Goal: Task Accomplishment & Management: Manage account settings

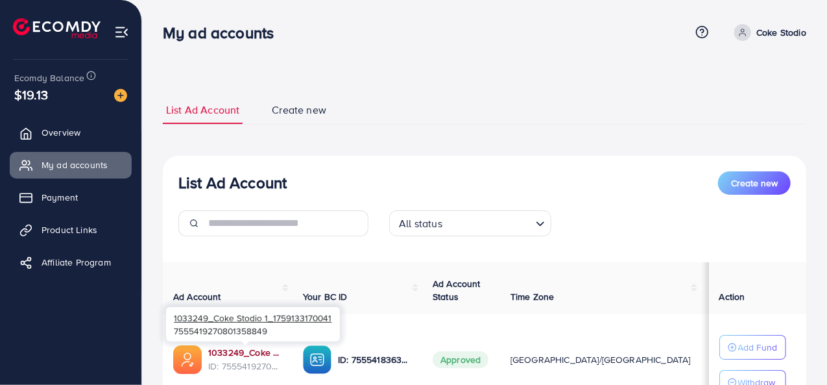
click at [241, 352] on link "1033249_Coke Stodio 1_1759133170041" at bounding box center [245, 352] width 74 height 13
click at [255, 353] on link "1033249_Coke Stodio 1_1759133170041" at bounding box center [245, 352] width 74 height 13
click at [237, 357] on link "1033249_Coke Stodio 1_1759133170041" at bounding box center [245, 352] width 74 height 13
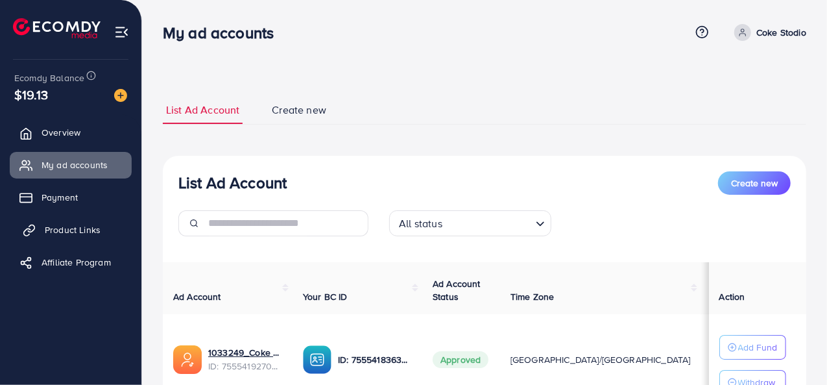
click at [60, 228] on span "Product Links" at bounding box center [73, 229] width 56 height 13
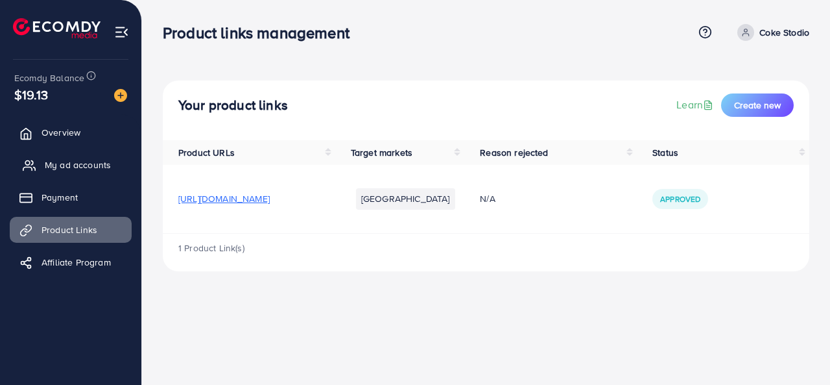
click at [106, 160] on span "My ad accounts" at bounding box center [78, 164] width 66 height 13
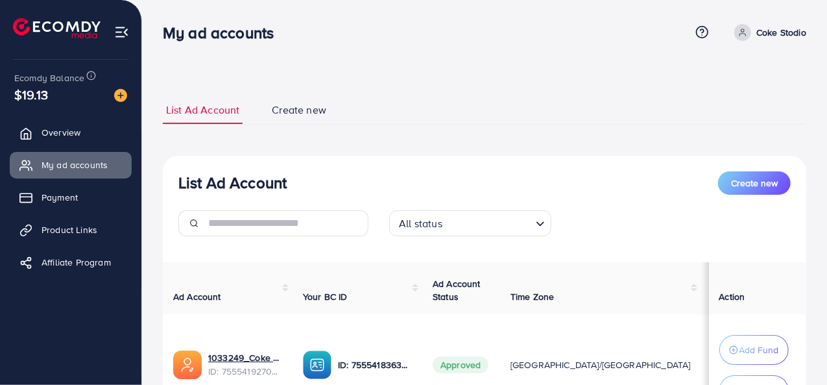
scroll to position [65, 0]
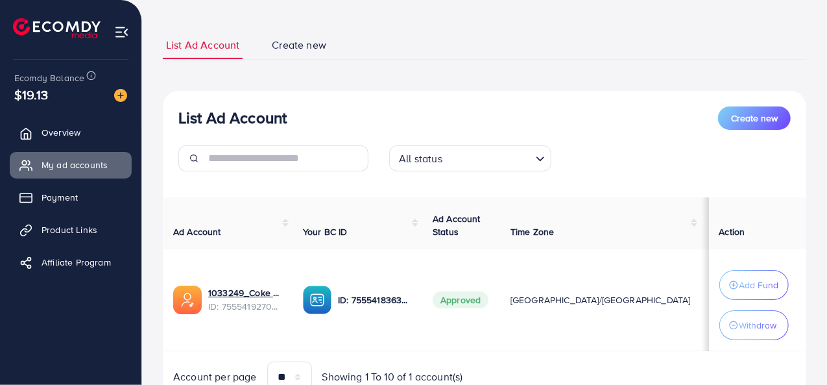
click at [293, 42] on span "Create new" at bounding box center [299, 45] width 54 height 15
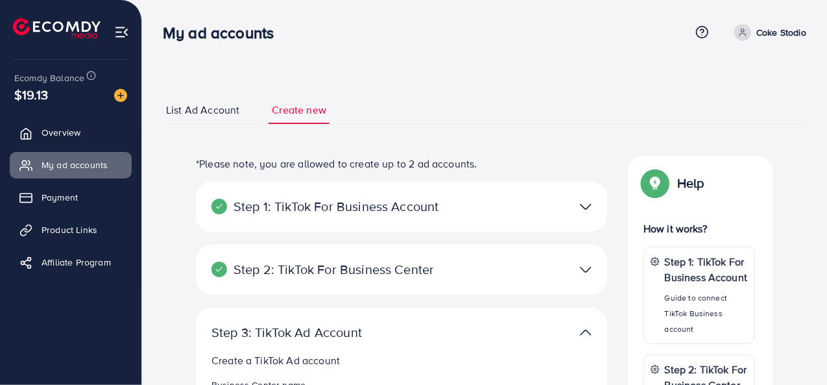
click at [422, 213] on p "Step 1: TikTok For Business Account" at bounding box center [334, 207] width 247 height 16
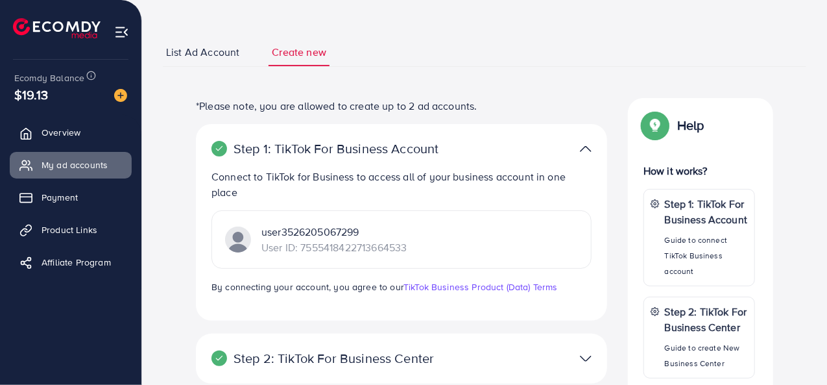
scroll to position [130, 0]
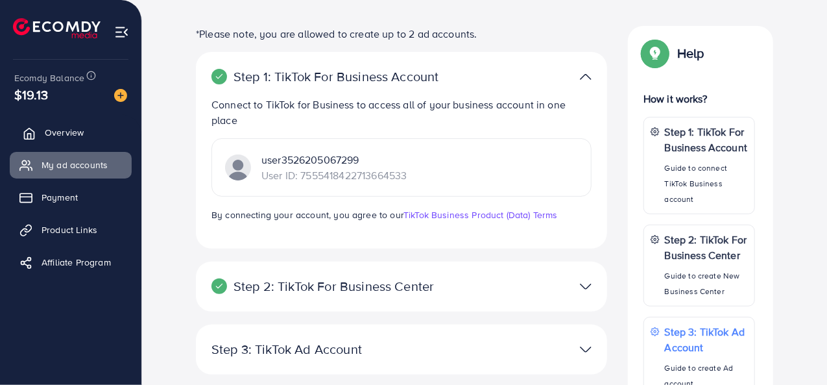
click at [81, 142] on link "Overview" at bounding box center [71, 132] width 122 height 26
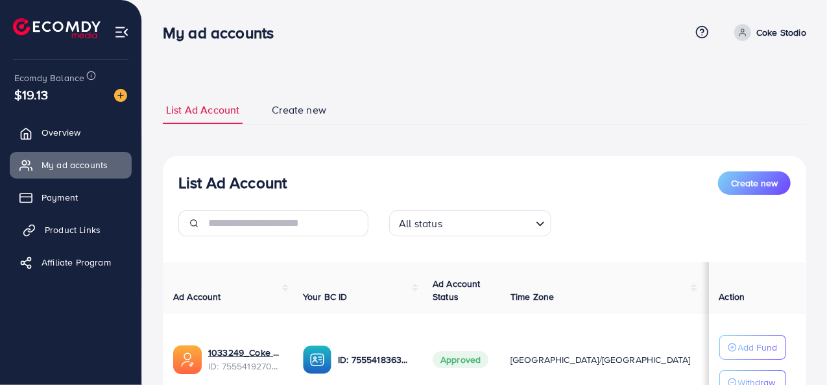
click at [107, 226] on link "Product Links" at bounding box center [71, 230] width 122 height 26
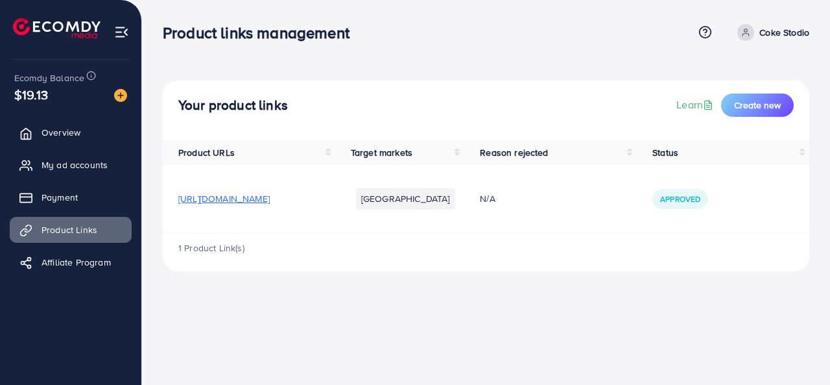
click at [241, 201] on span "[URL][DOMAIN_NAME]" at bounding box center [223, 198] width 91 height 13
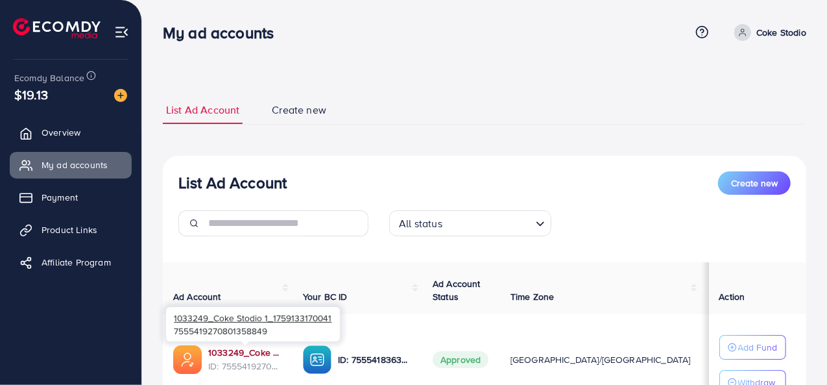
click at [232, 352] on link "1033249_Coke Stodio 1_1759133170041" at bounding box center [245, 352] width 74 height 13
